Goal: Check status: Check status

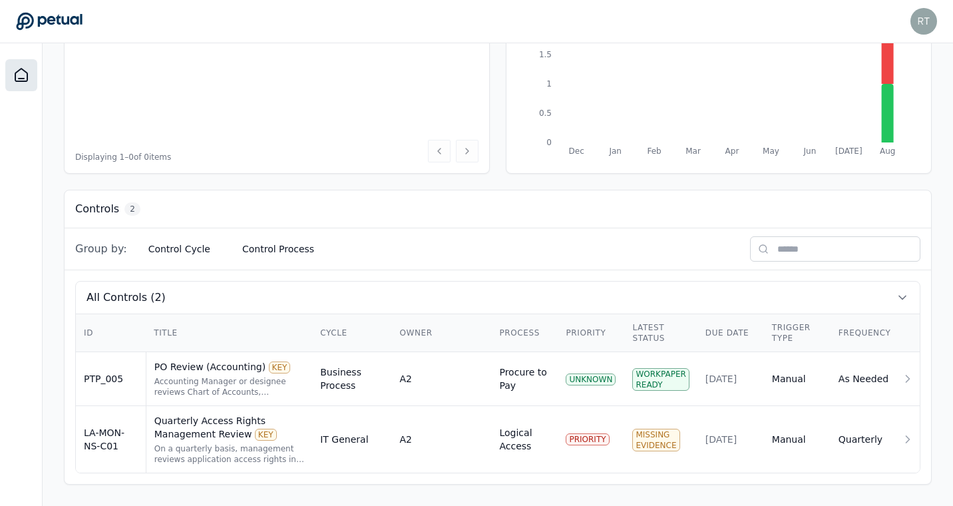
scroll to position [227, 0]
click at [236, 371] on div "PO Review (Accounting) KEY" at bounding box center [229, 368] width 150 height 13
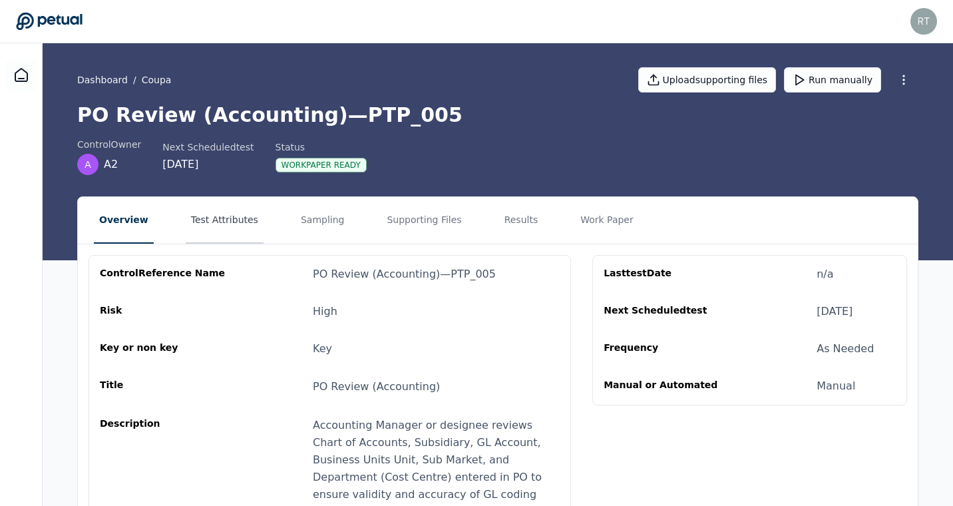
click at [246, 220] on button "Test Attributes" at bounding box center [225, 220] width 78 height 47
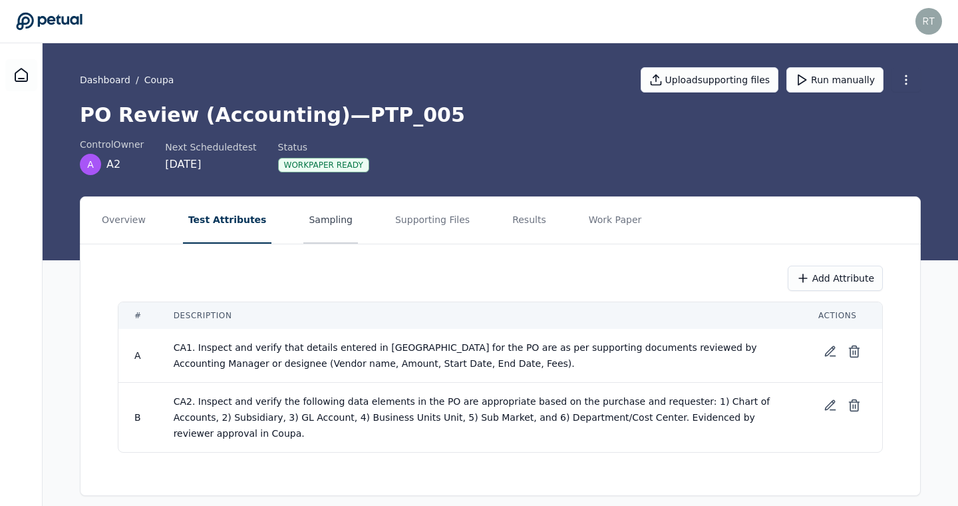
click at [314, 224] on button "Sampling" at bounding box center [330, 220] width 55 height 47
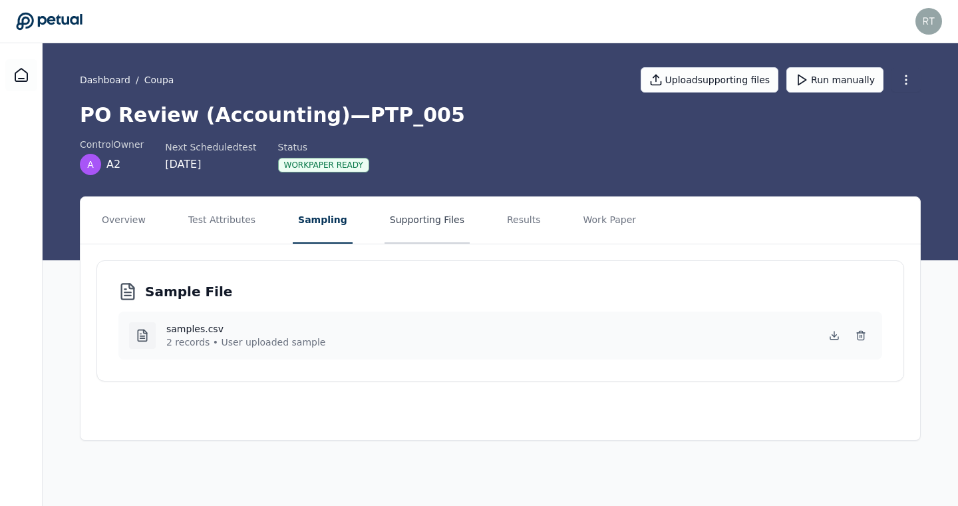
click at [418, 223] on button "Supporting Files" at bounding box center [427, 220] width 85 height 47
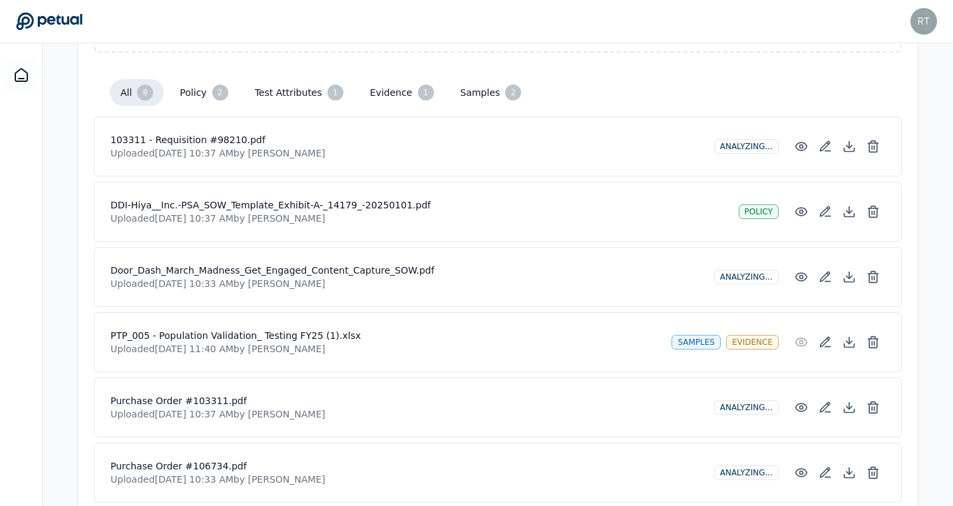
scroll to position [500, 0]
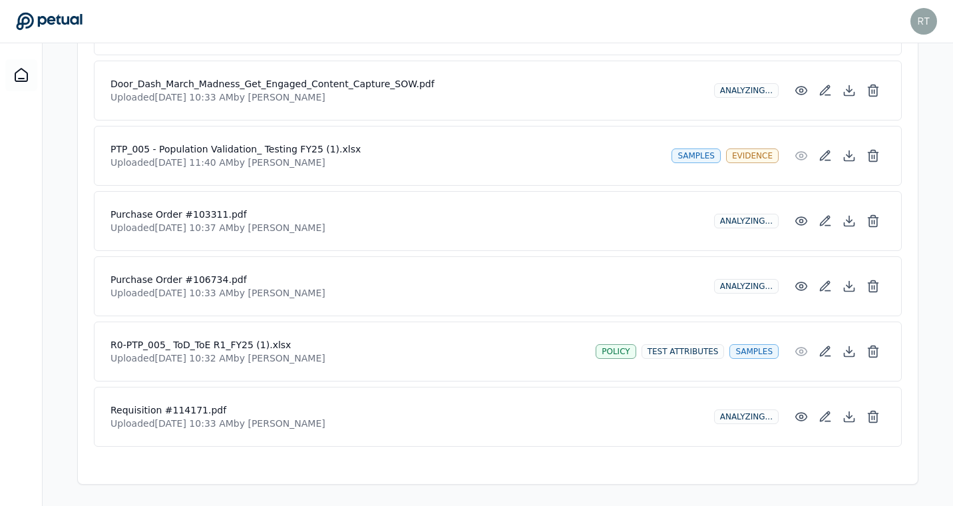
click at [247, 155] on h4 "PTP_005 - Population Validation_ Testing FY25 (1).xlsx" at bounding box center [385, 148] width 550 height 13
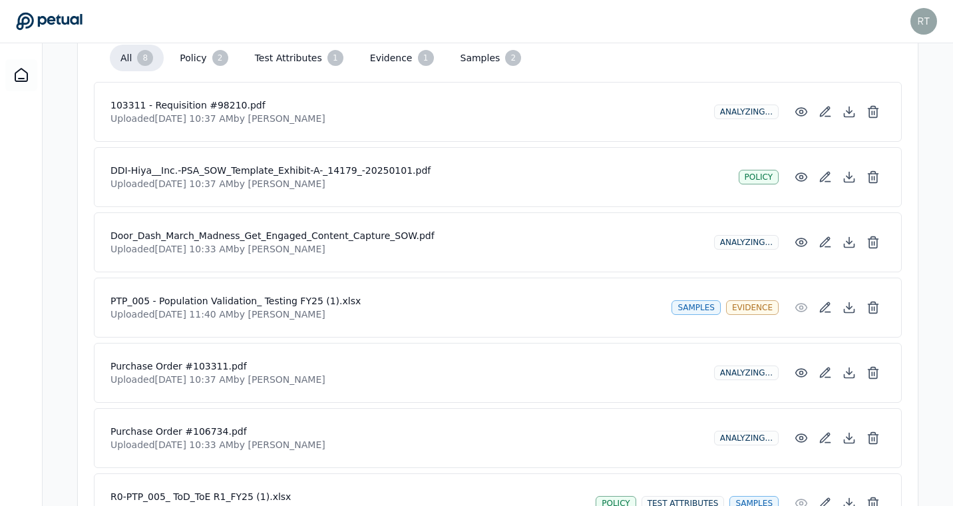
scroll to position [166, 0]
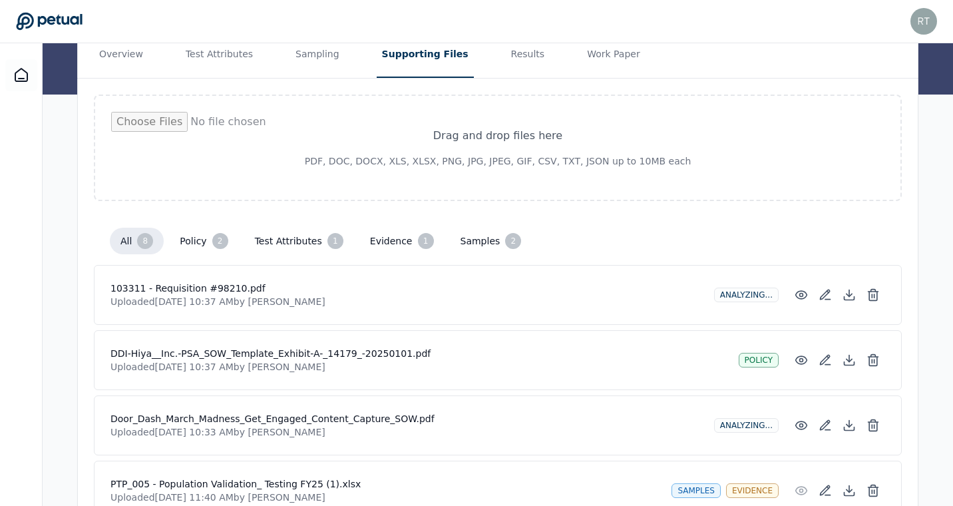
click at [474, 244] on button "samples 2" at bounding box center [491, 241] width 83 height 27
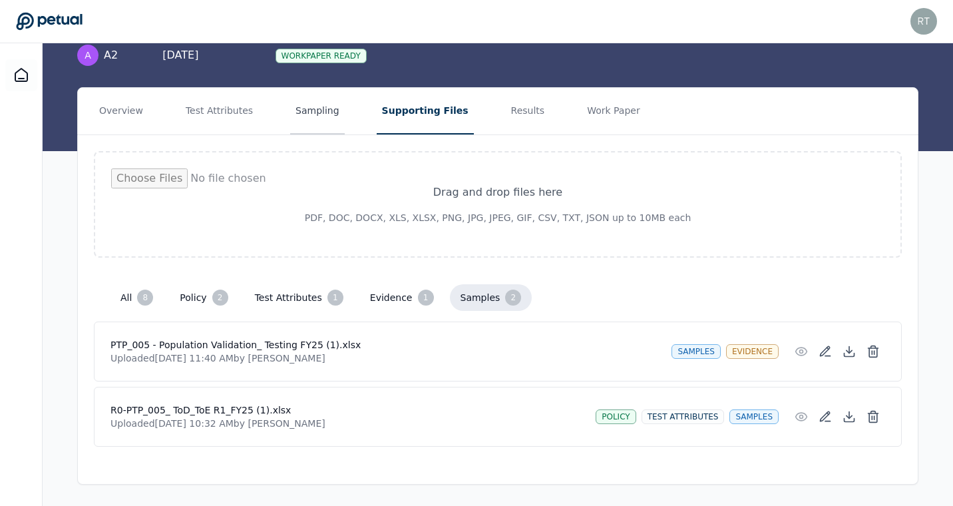
click at [307, 116] on button "Sampling" at bounding box center [317, 111] width 55 height 47
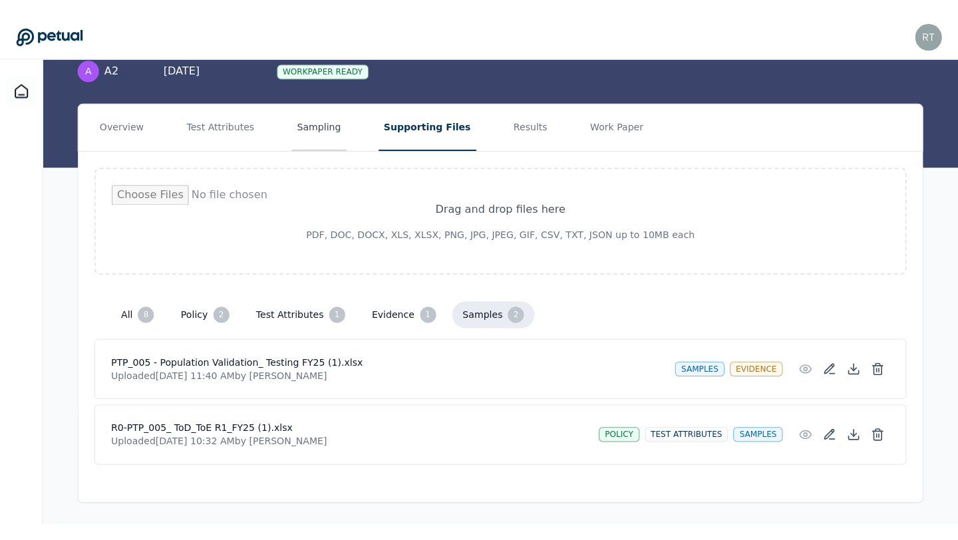
scroll to position [0, 0]
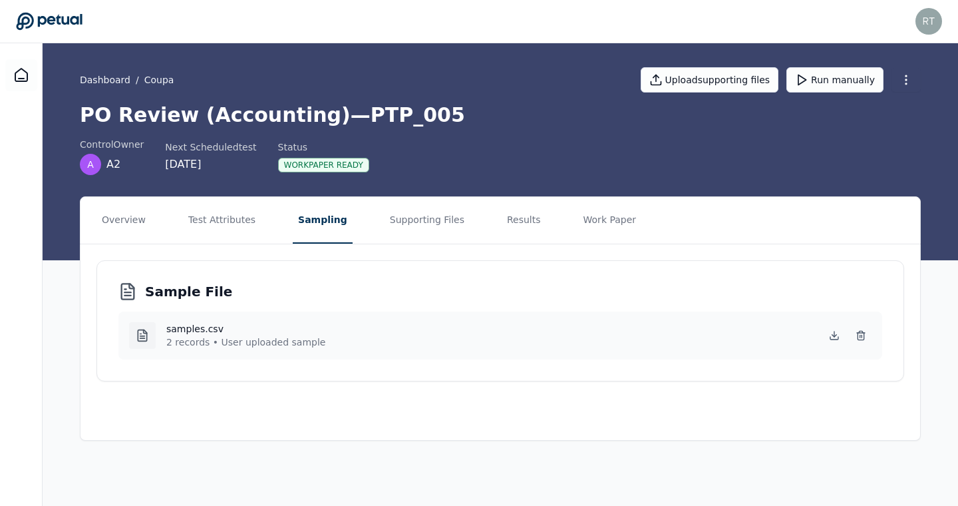
click at [208, 332] on h4 "samples.csv" at bounding box center [245, 328] width 159 height 13
click at [286, 335] on p "2 records • User uploaded sample" at bounding box center [245, 341] width 159 height 13
click at [833, 337] on icon at bounding box center [834, 335] width 11 height 11
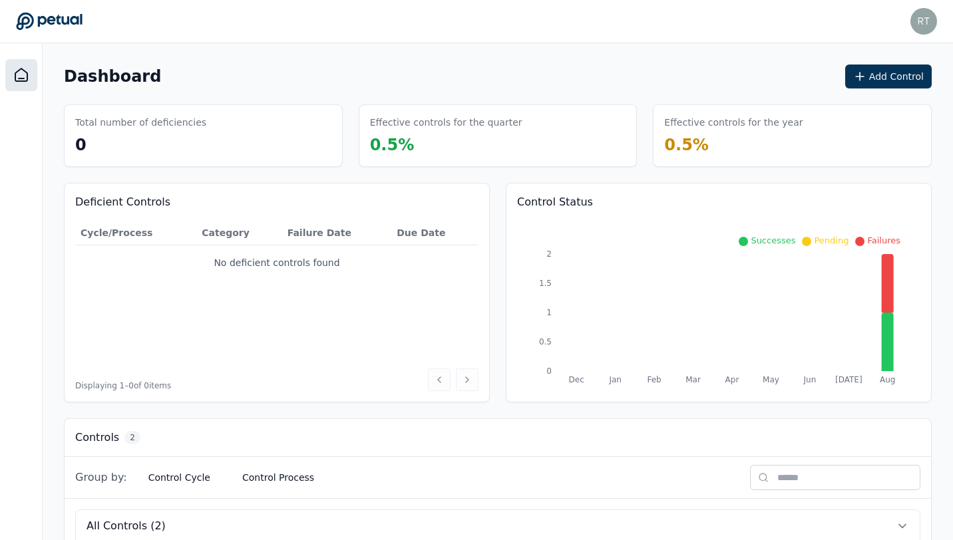
scroll to position [194, 0]
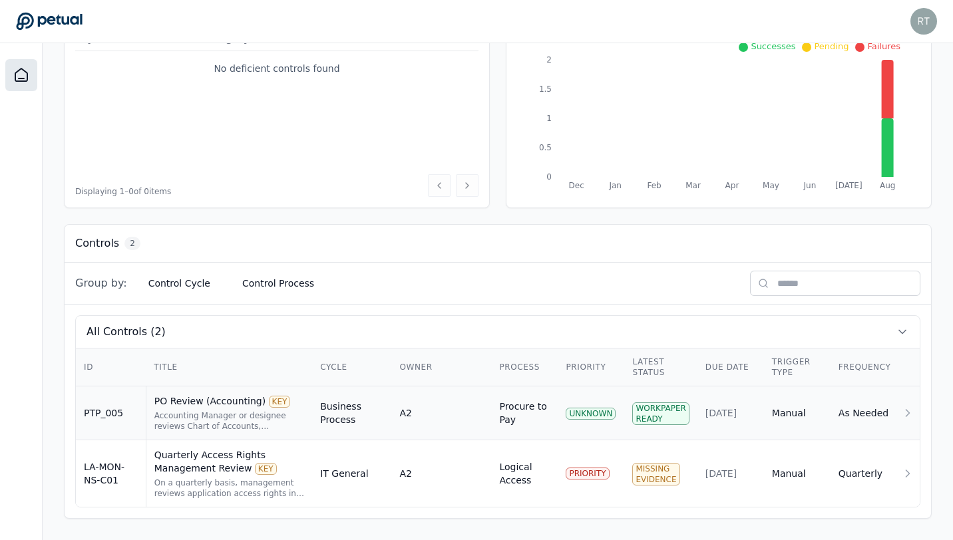
click at [224, 404] on div "PO Review (Accounting) KEY" at bounding box center [229, 401] width 150 height 13
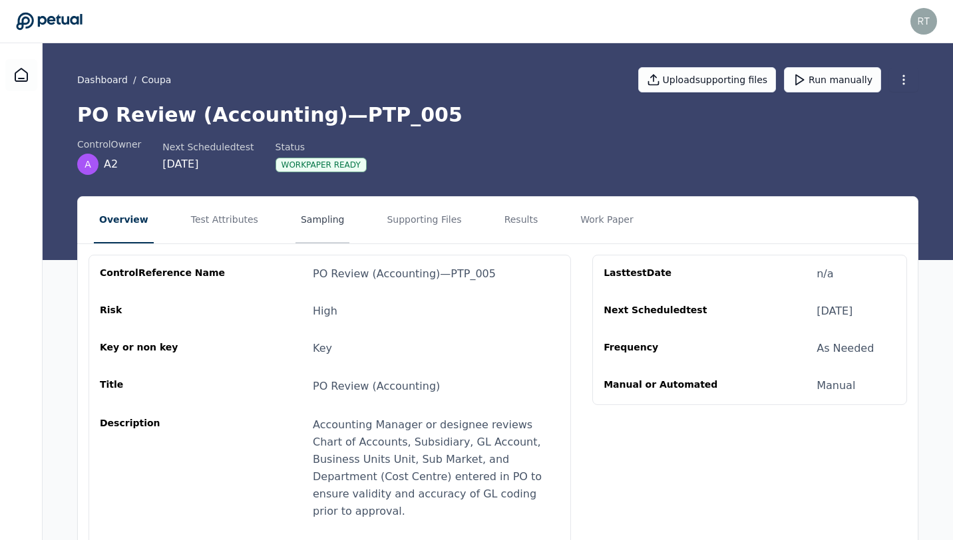
click at [311, 224] on button "Sampling" at bounding box center [322, 220] width 55 height 47
